Goal: Answer question/provide support: Share knowledge or assist other users

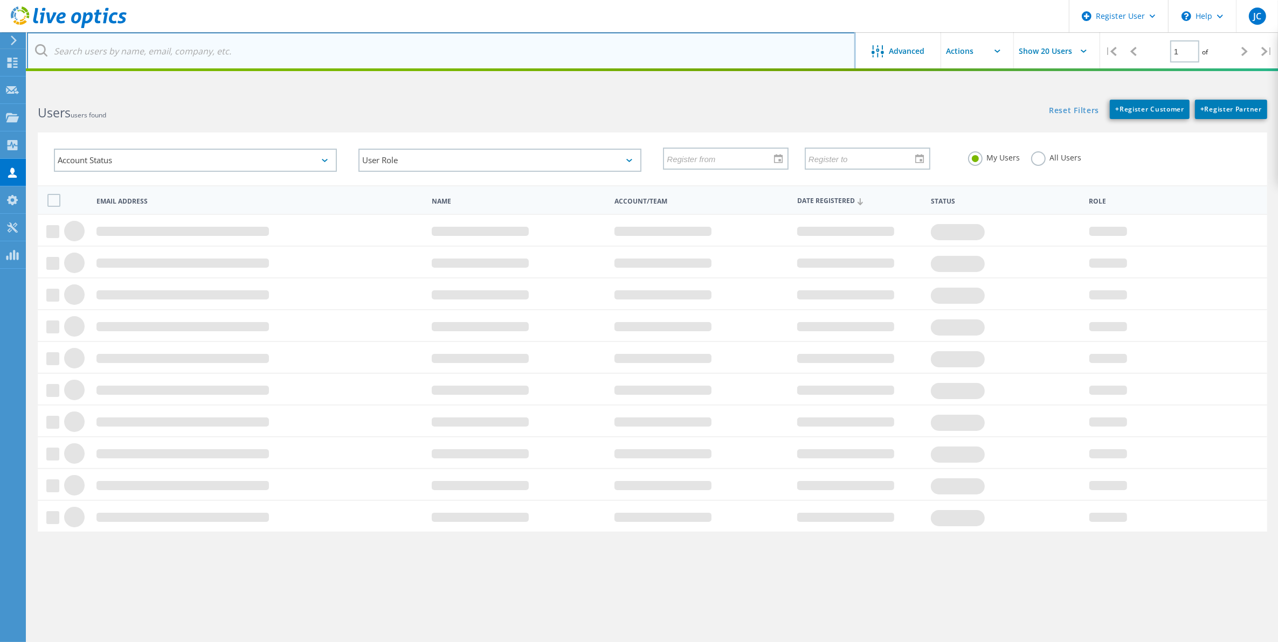
click at [335, 38] on input "text" at bounding box center [441, 51] width 828 height 38
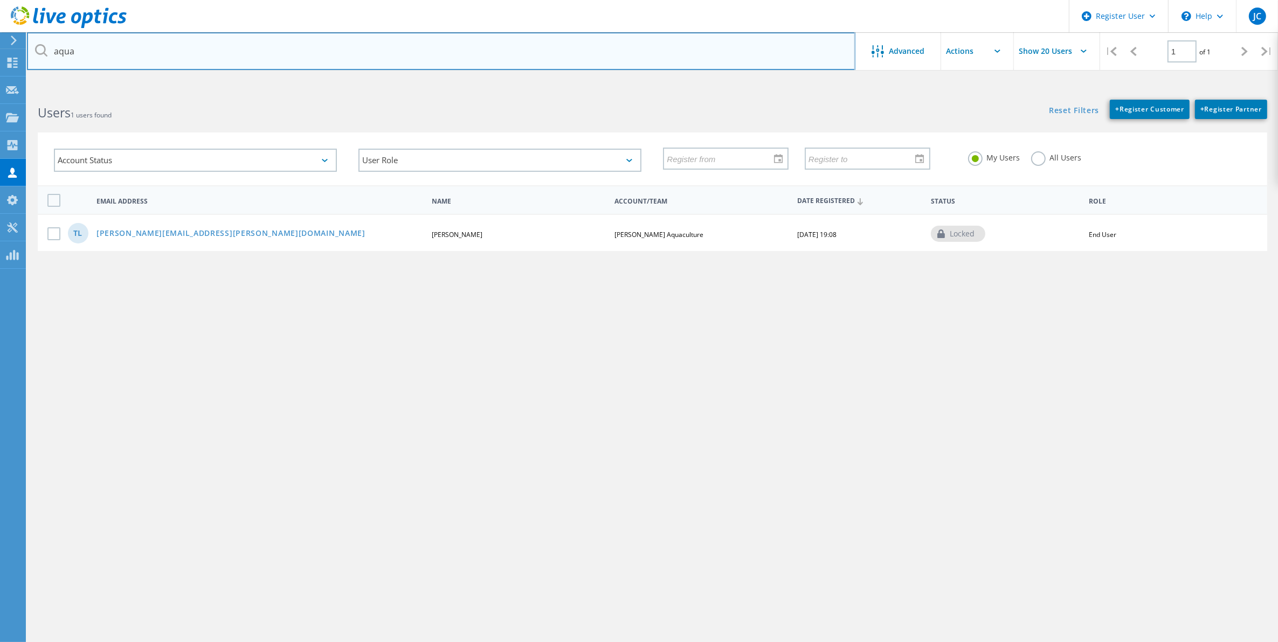
type input "aqua"
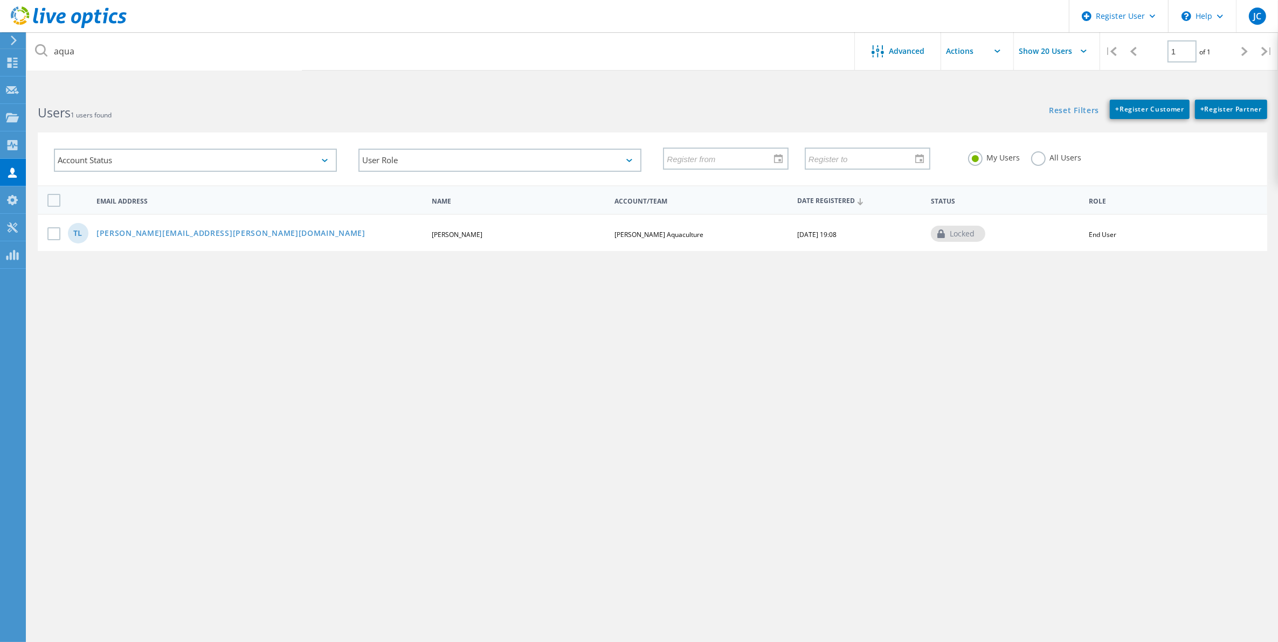
click at [159, 236] on div "TL tim.lamb@cookeaqua.com Tim Lamb Cooke Aquaculture 01/22/2024, 19:08 locked E…" at bounding box center [652, 232] width 1229 height 37
click at [164, 232] on link "[PERSON_NAME][EMAIL_ADDRESS][PERSON_NAME][DOMAIN_NAME]" at bounding box center [230, 234] width 269 height 9
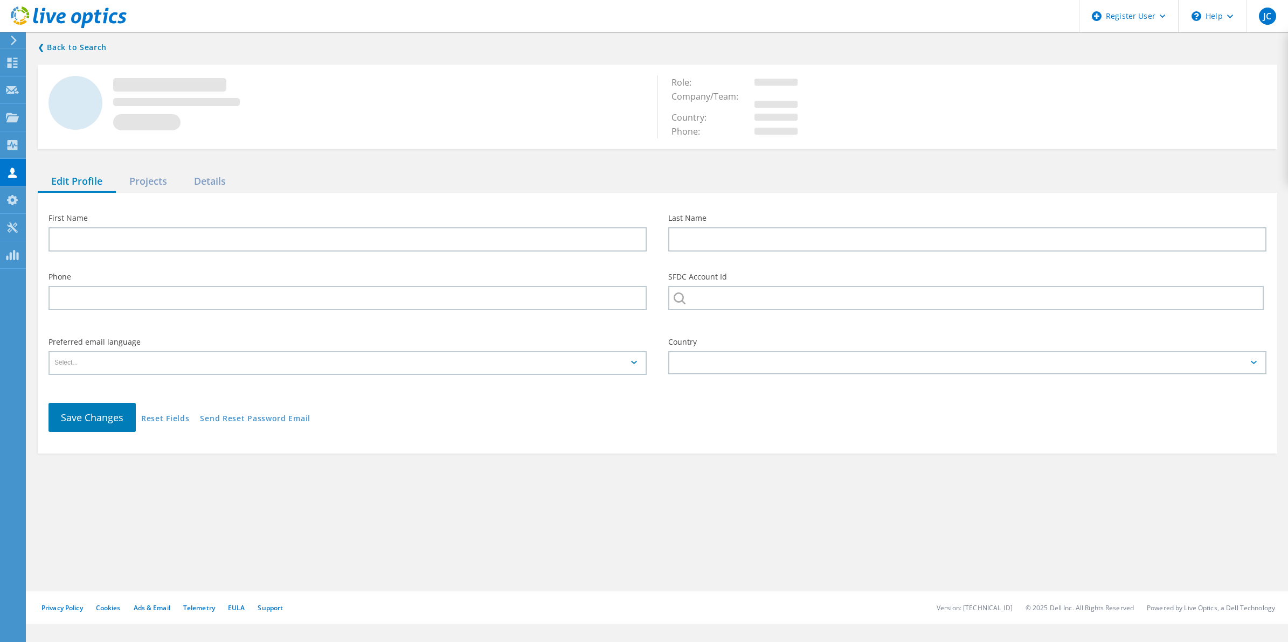
type input "Tim"
type input "Lamb"
type input "[PERSON_NAME] Aquaculture"
type input "English"
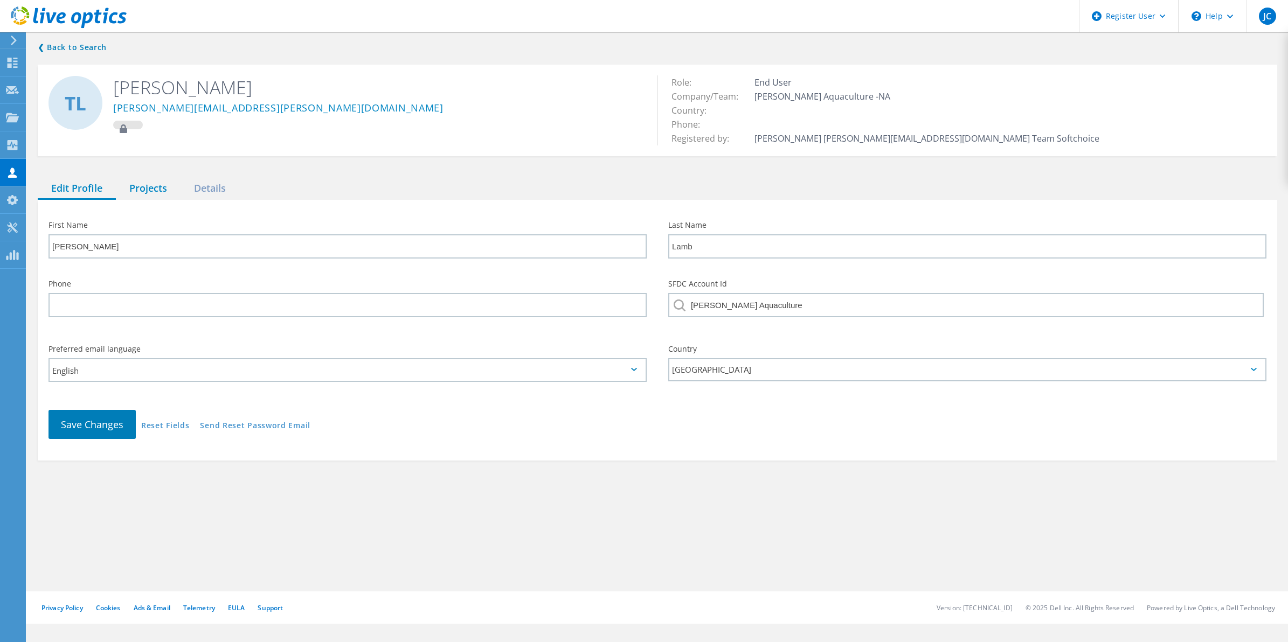
click at [149, 184] on div "Projects" at bounding box center [148, 189] width 65 height 22
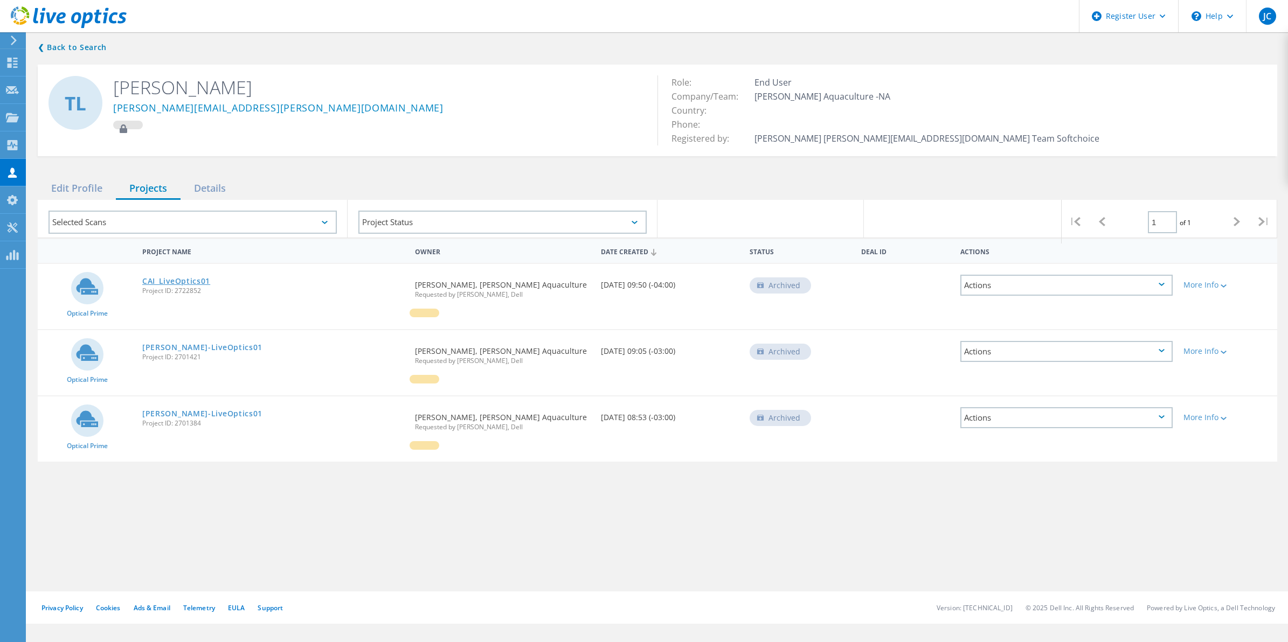
click at [158, 278] on link "CAI_LiveOptics01" at bounding box center [176, 282] width 68 height 8
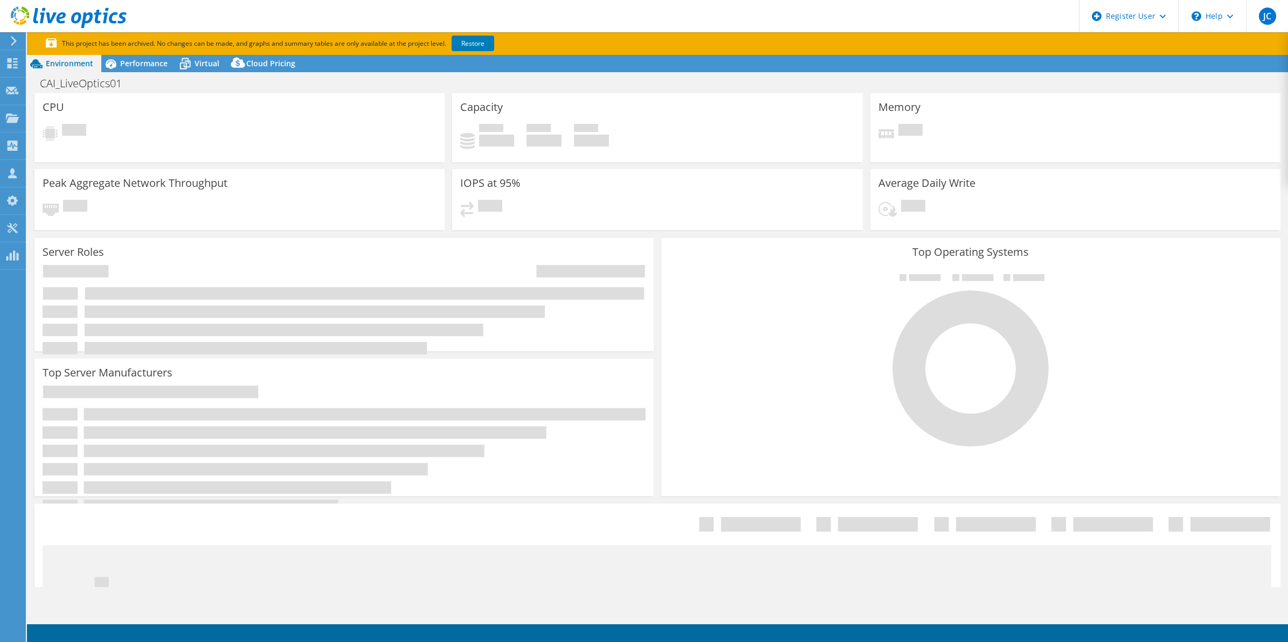
select select "[GEOGRAPHIC_DATA]"
select select "USD"
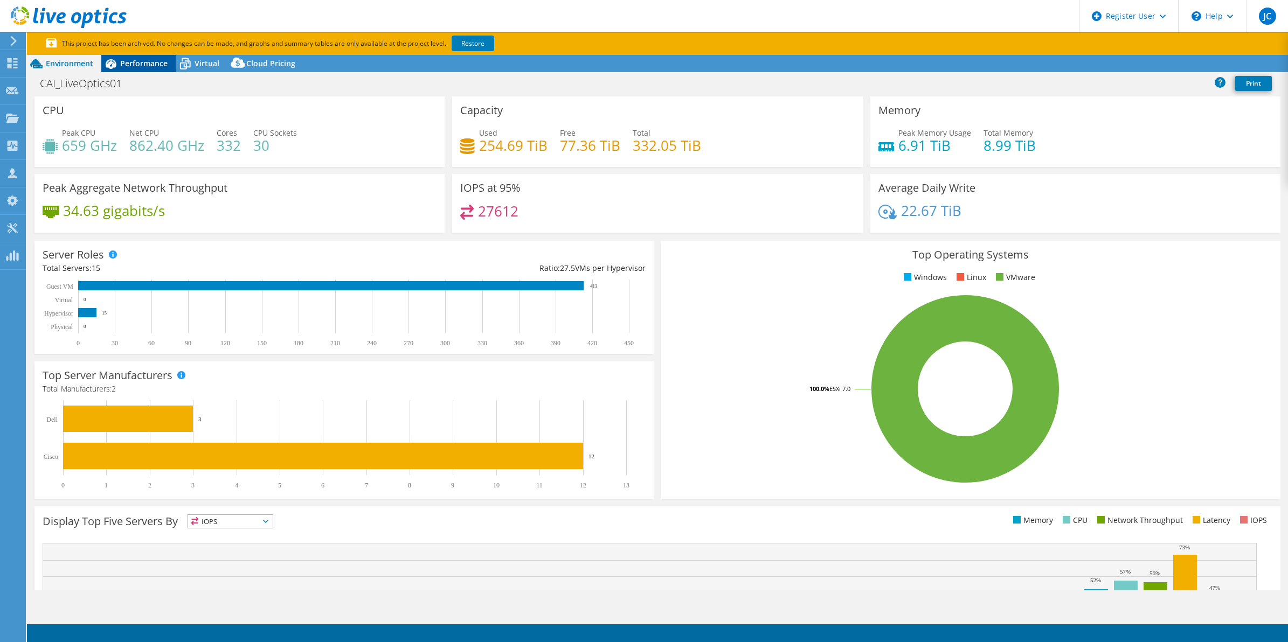
click at [155, 70] on div "Performance" at bounding box center [138, 63] width 74 height 17
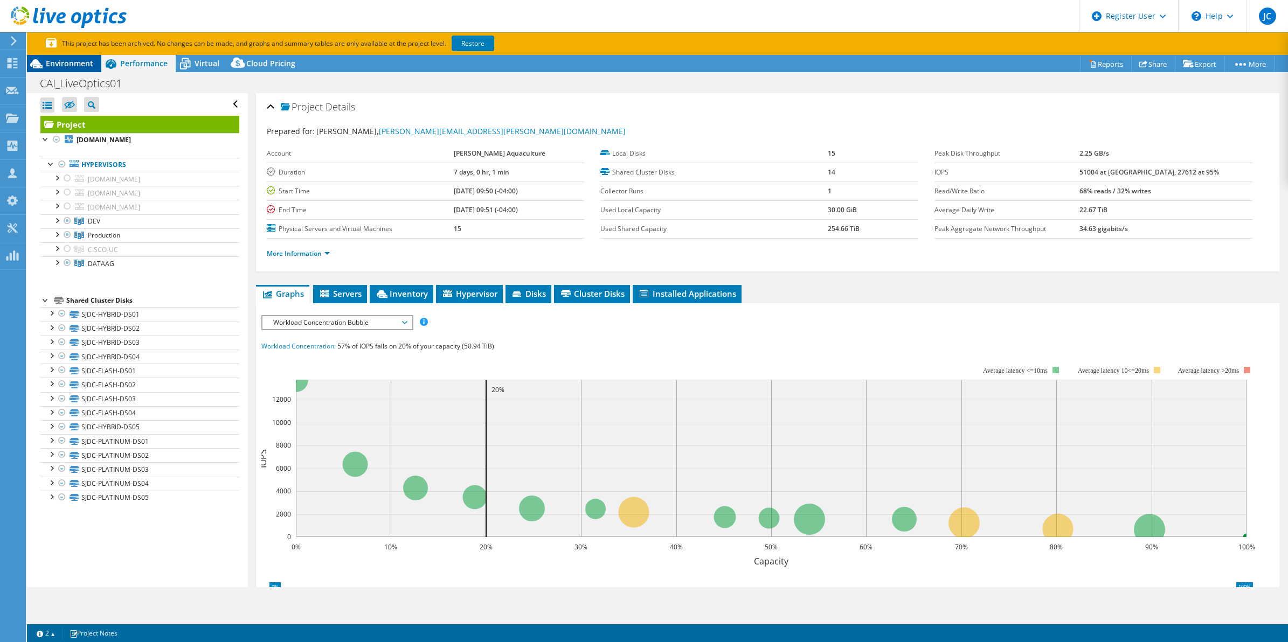
click at [73, 58] on span "Environment" at bounding box center [69, 63] width 47 height 10
